Goal: Transaction & Acquisition: Purchase product/service

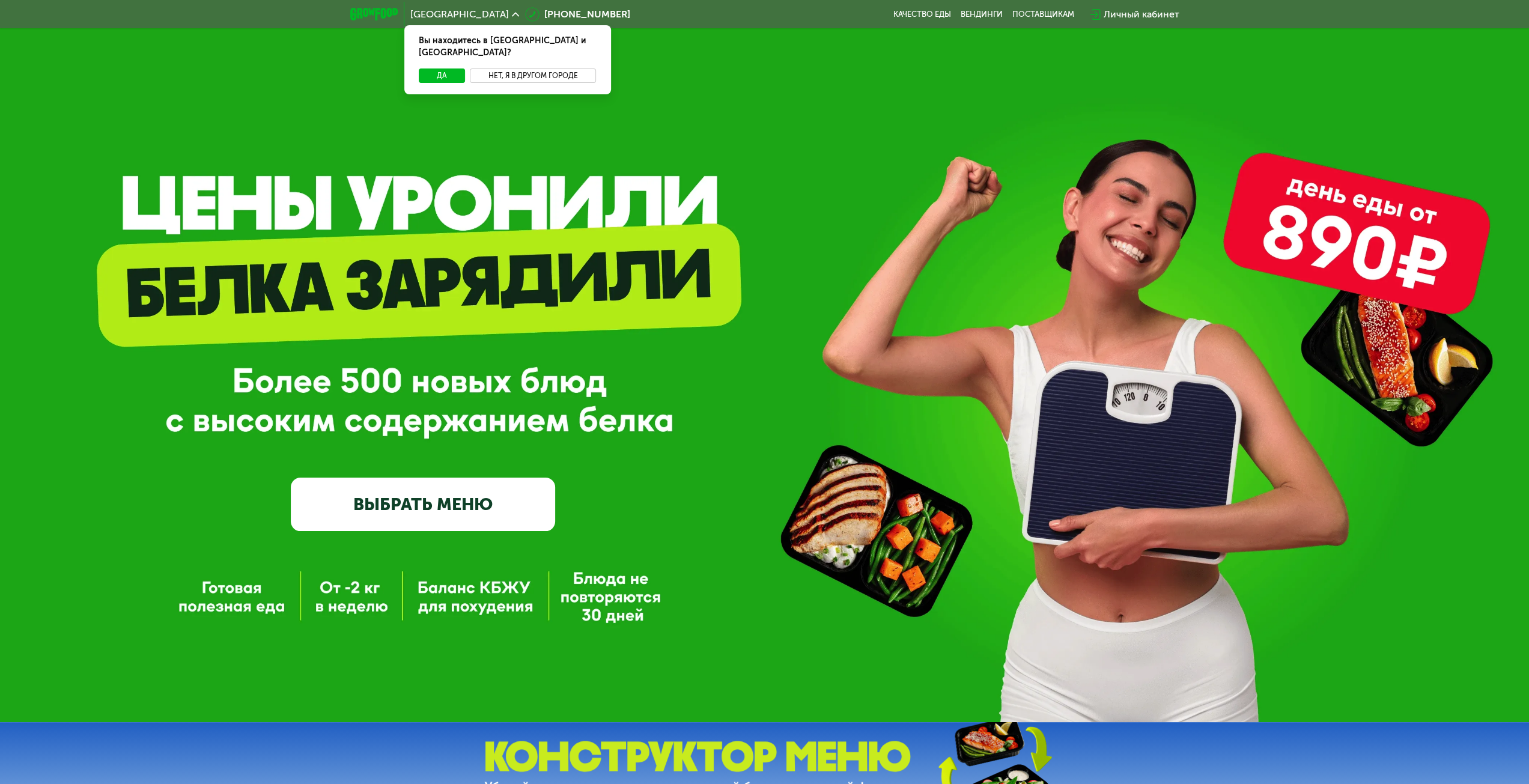
click at [554, 68] on button "Нет, я в другом городе" at bounding box center [533, 75] width 127 height 14
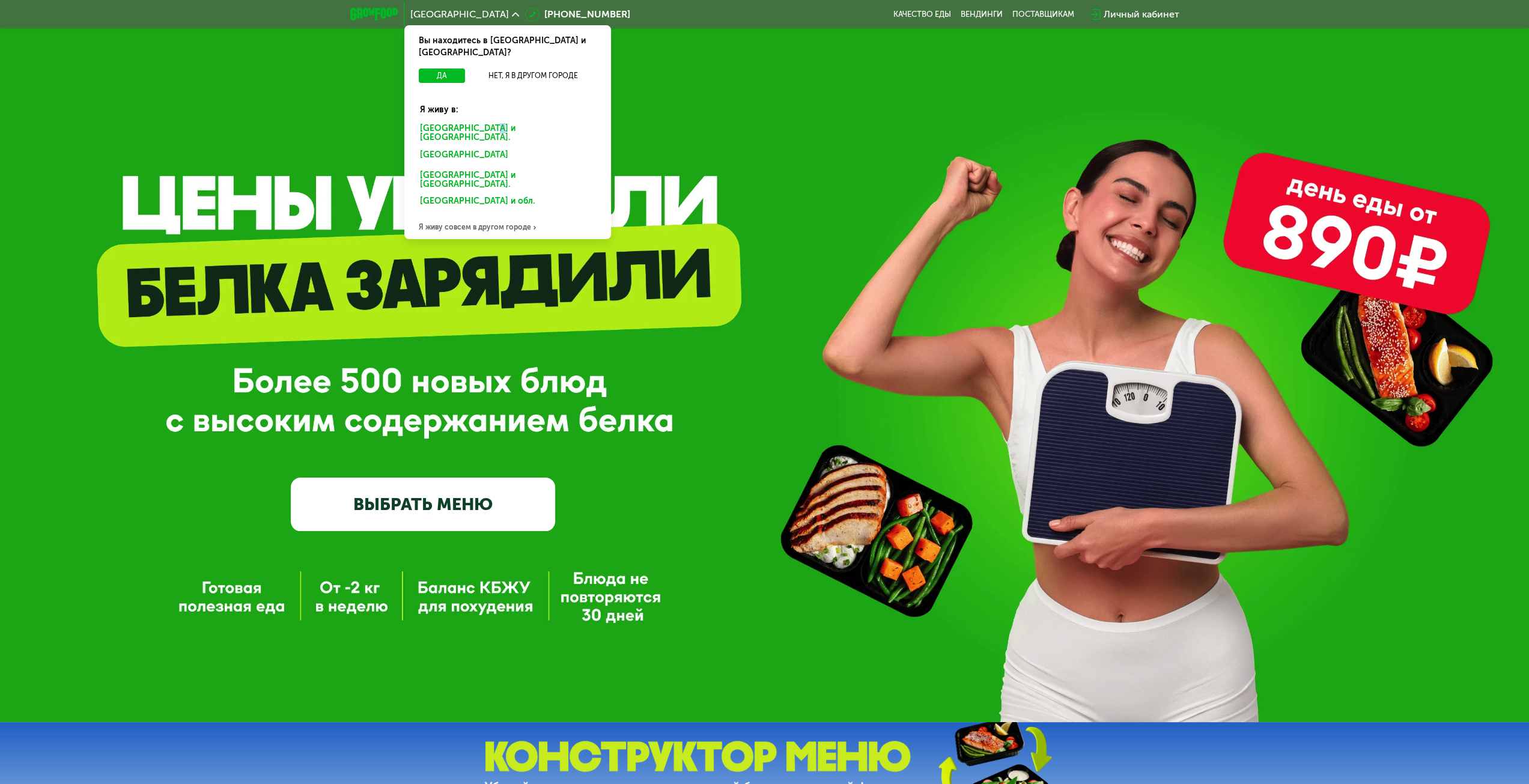
click at [493, 147] on div "Санкт-Петербурге и обл." at bounding box center [505, 157] width 188 height 19
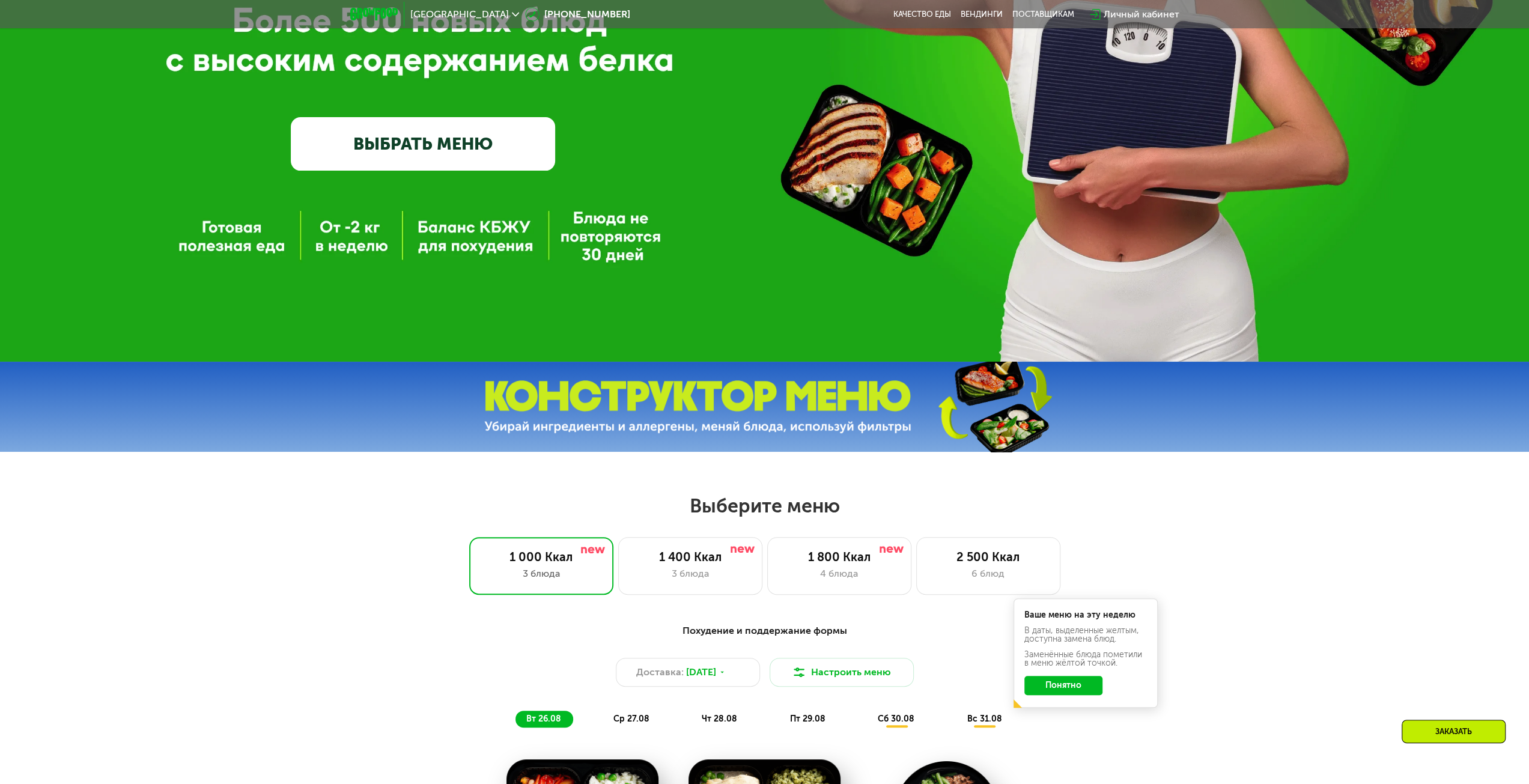
scroll to position [600, 0]
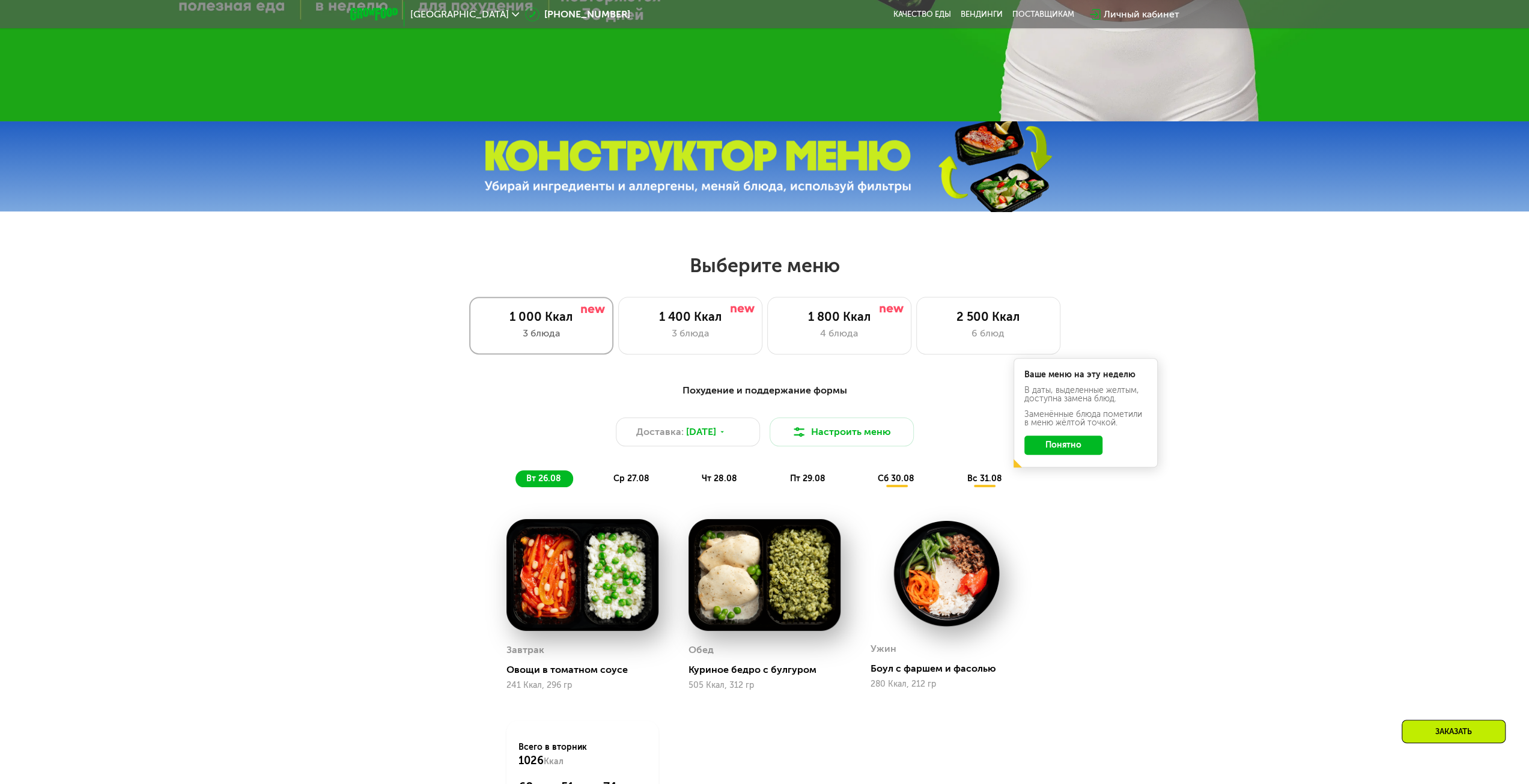
click at [549, 328] on div "1 000 Ккал 3 блюда" at bounding box center [541, 325] width 144 height 57
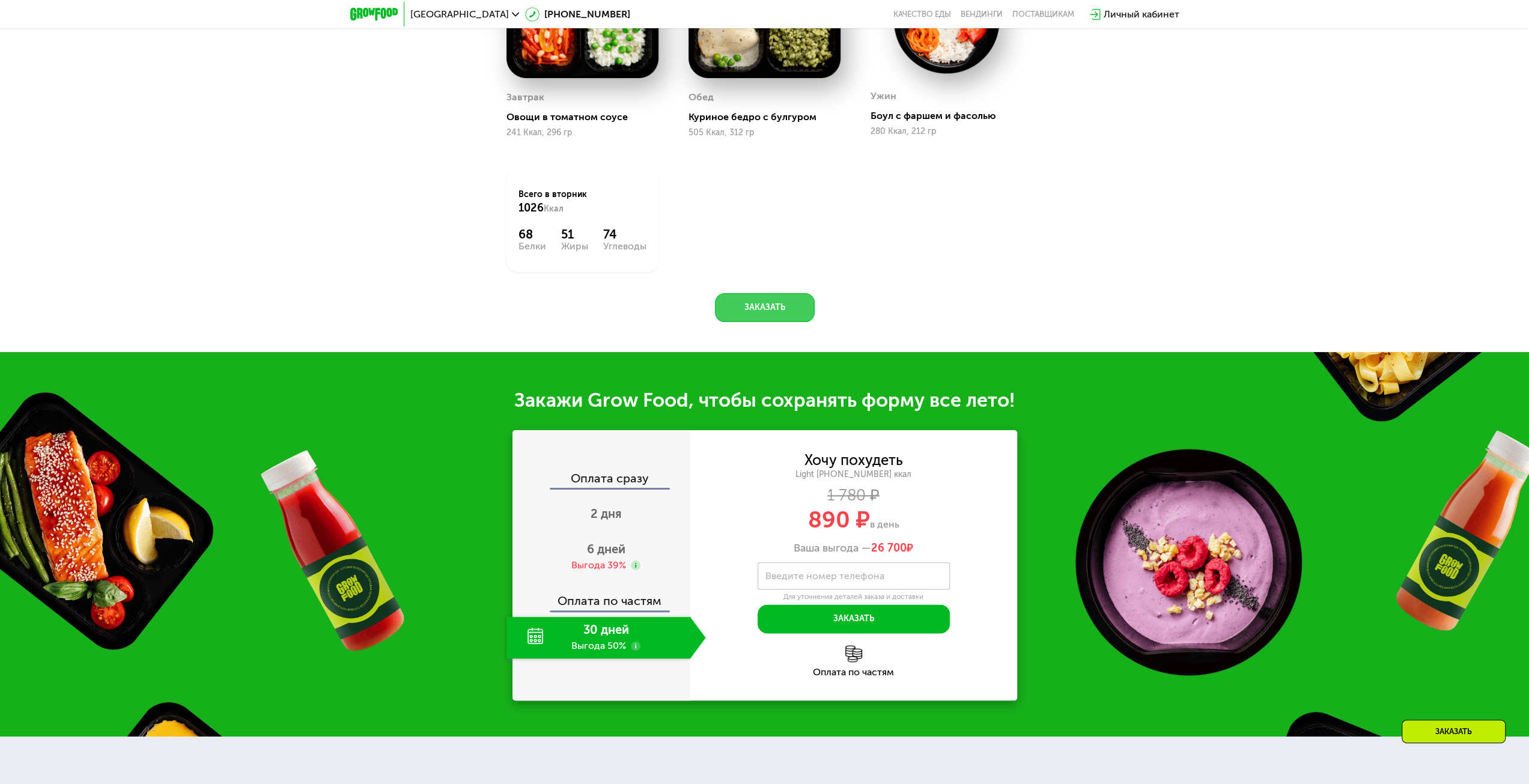
scroll to position [1261, 0]
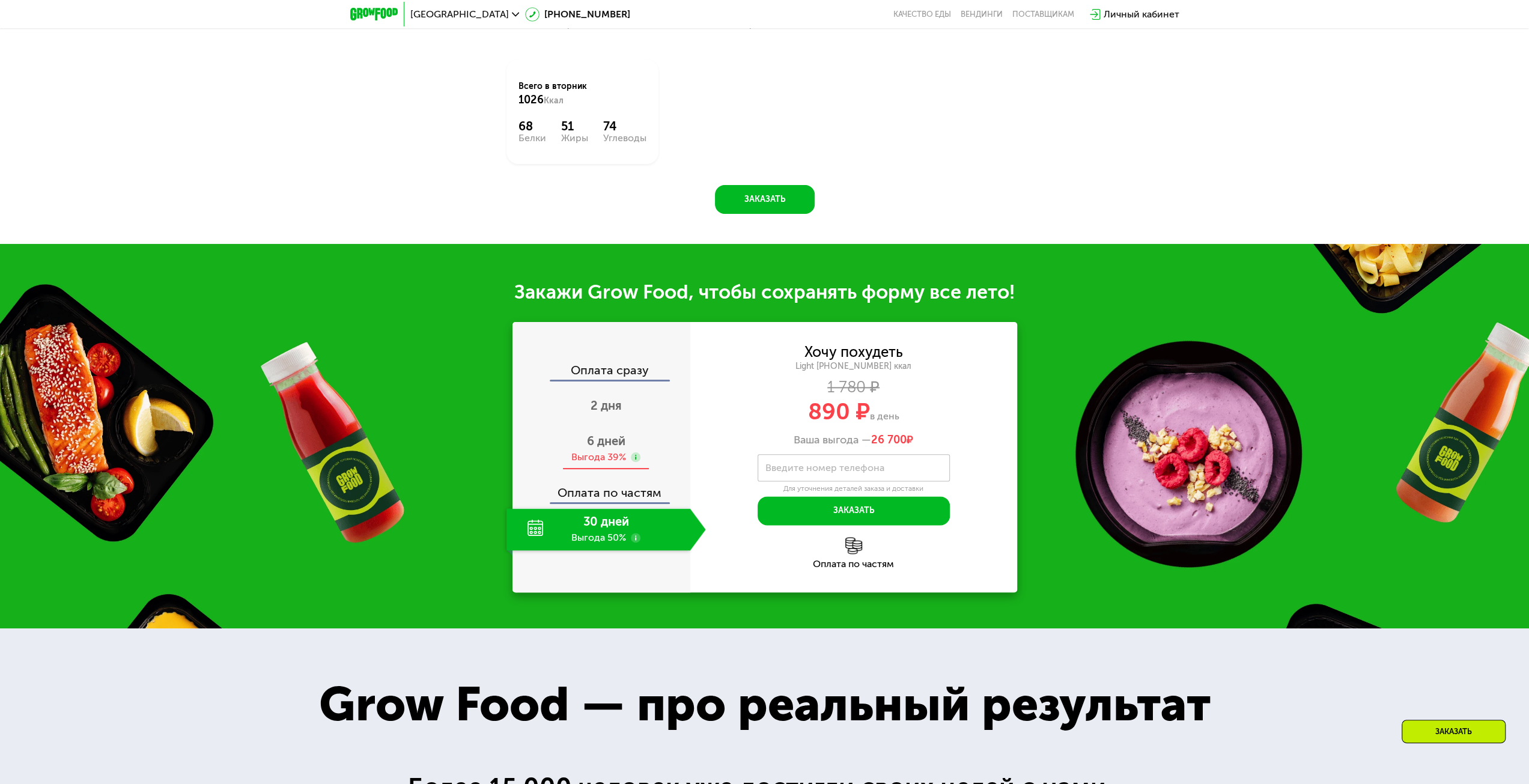
click at [615, 446] on span "6 дней" at bounding box center [606, 441] width 38 height 14
